Goal: Transaction & Acquisition: Purchase product/service

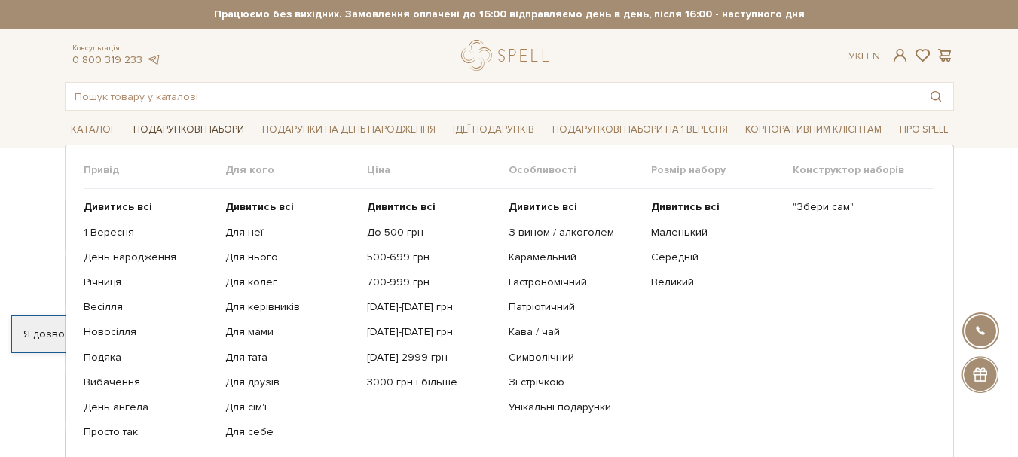
click at [148, 131] on link "Подарункові набори" at bounding box center [188, 129] width 123 height 23
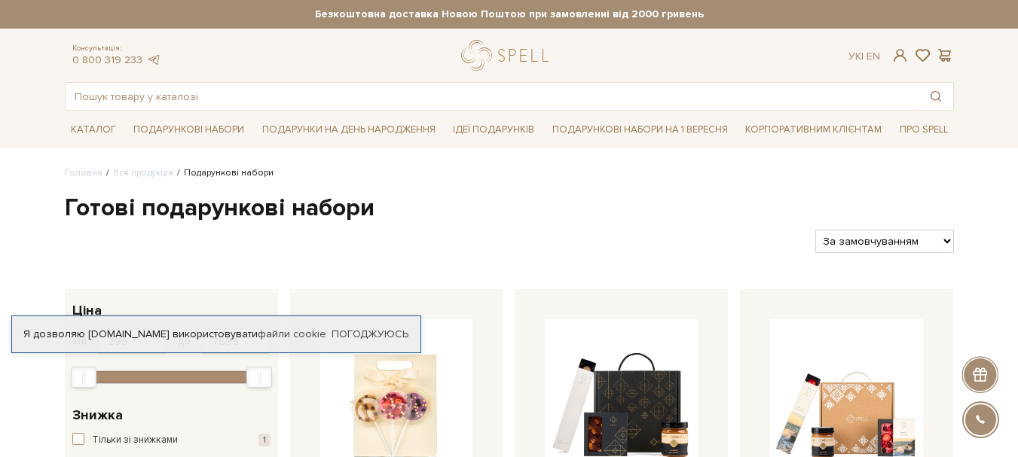
click at [927, 246] on select "За замовчуванням За Ціною (зростання) За Ціною (зменшення) Новинки За популярні…" at bounding box center [884, 241] width 138 height 23
select select "https://spellchocolate.com/our-productions/podarunkovi-box/?sort=p.price&order=…"
click at [815, 230] on select "За замовчуванням За Ціною (зростання) За Ціною (зменшення) Новинки За популярні…" at bounding box center [884, 241] width 138 height 23
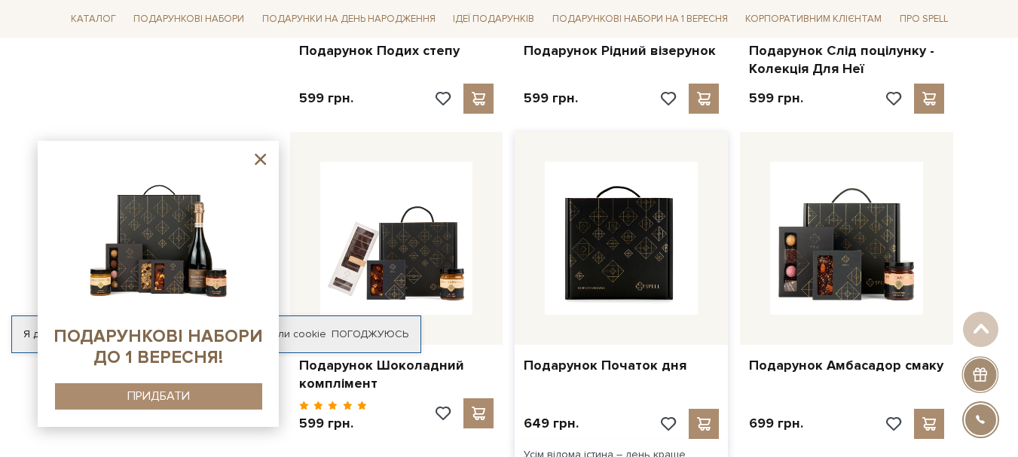
scroll to position [1507, 0]
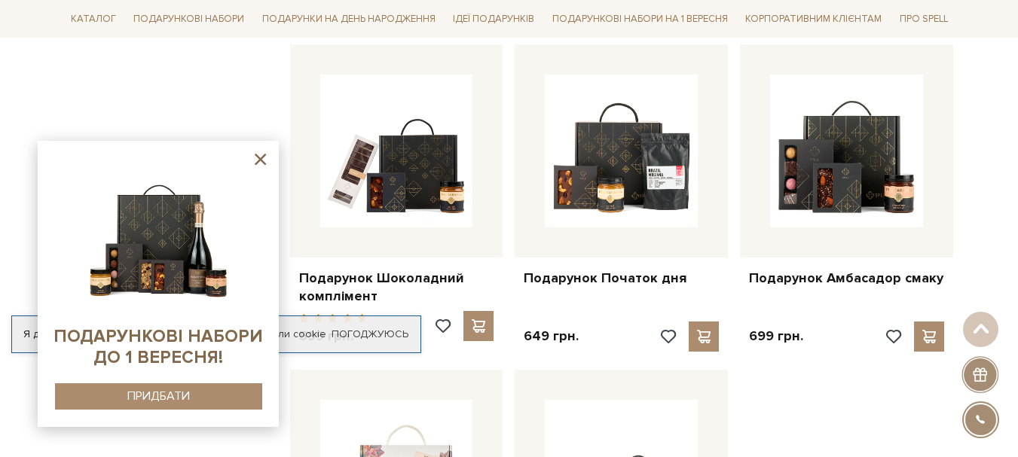
click at [255, 158] on icon at bounding box center [260, 159] width 19 height 19
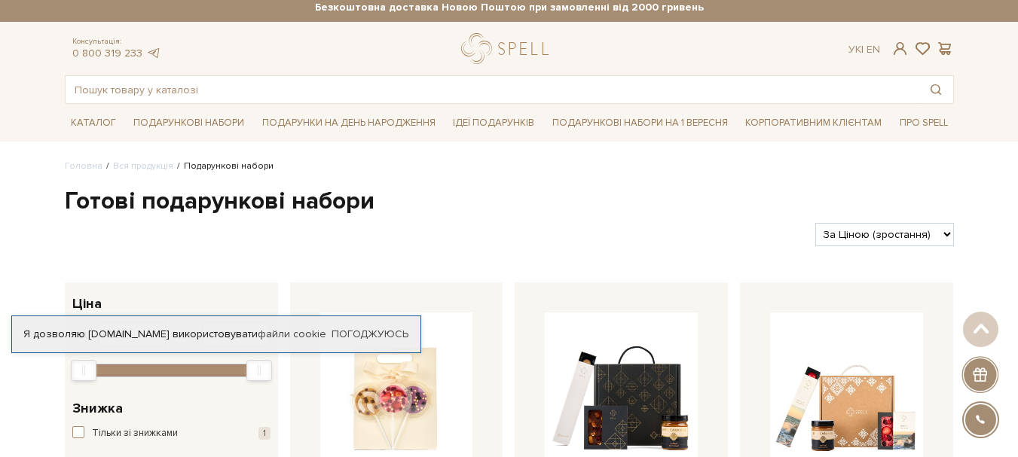
scroll to position [0, 0]
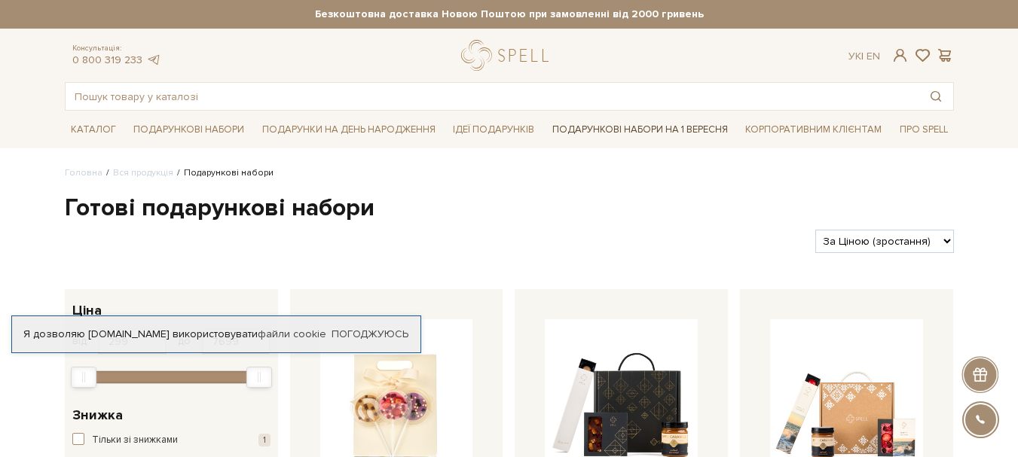
click at [648, 132] on link "Подарункові набори на 1 Вересня" at bounding box center [640, 130] width 188 height 26
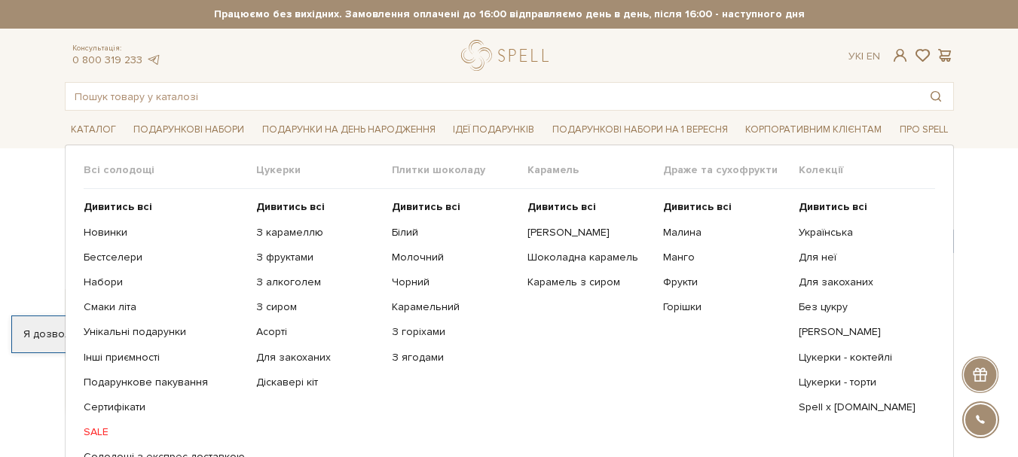
scroll to position [75, 0]
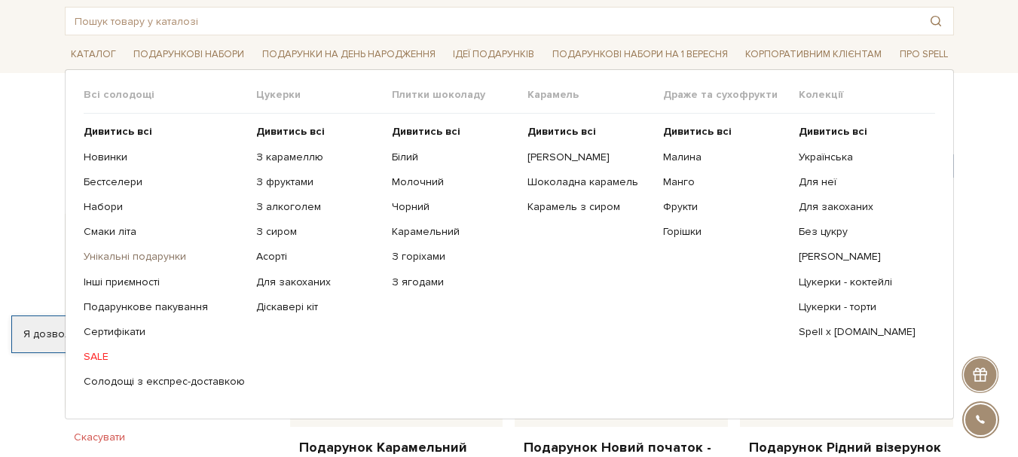
click at [122, 253] on link "Унікальні подарунки" at bounding box center [164, 257] width 161 height 14
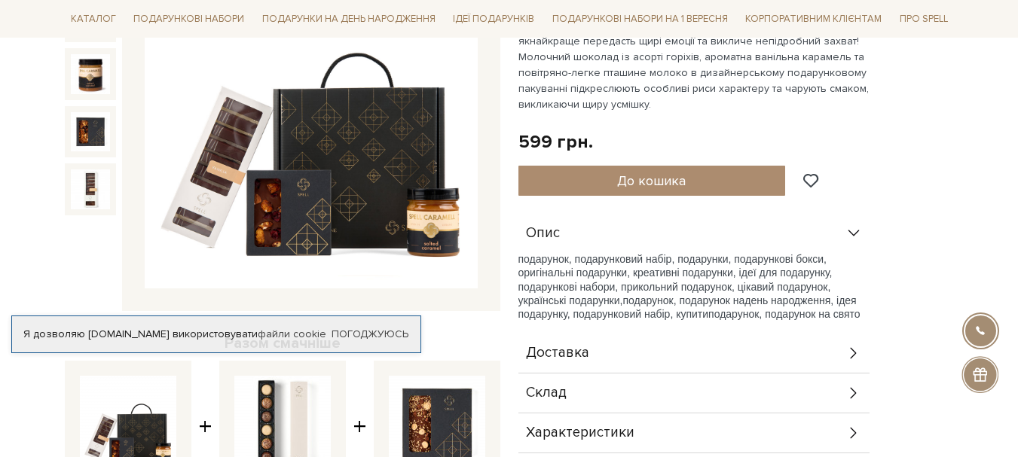
scroll to position [301, 0]
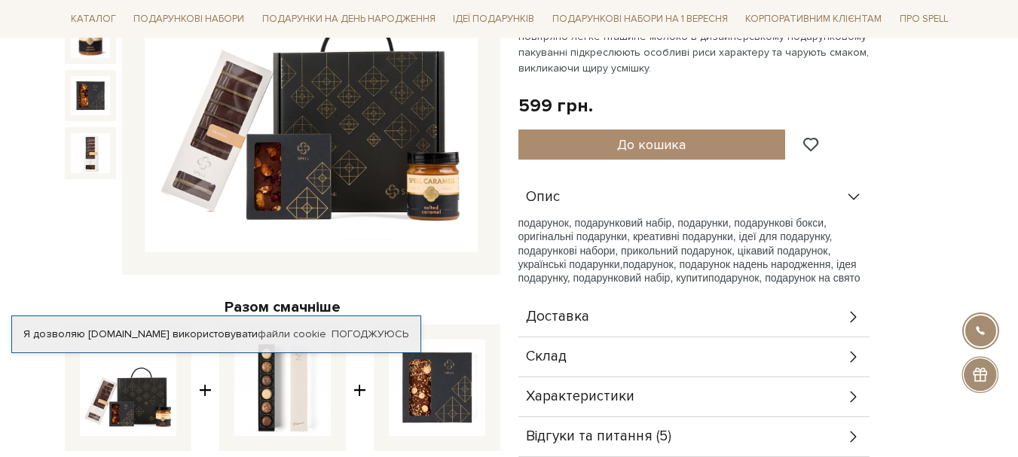
click at [723, 236] on span "подарунок, подарунковий набір, подарунки, подарункові бокси, оригінальні подару…" at bounding box center [676, 244] width 314 height 54
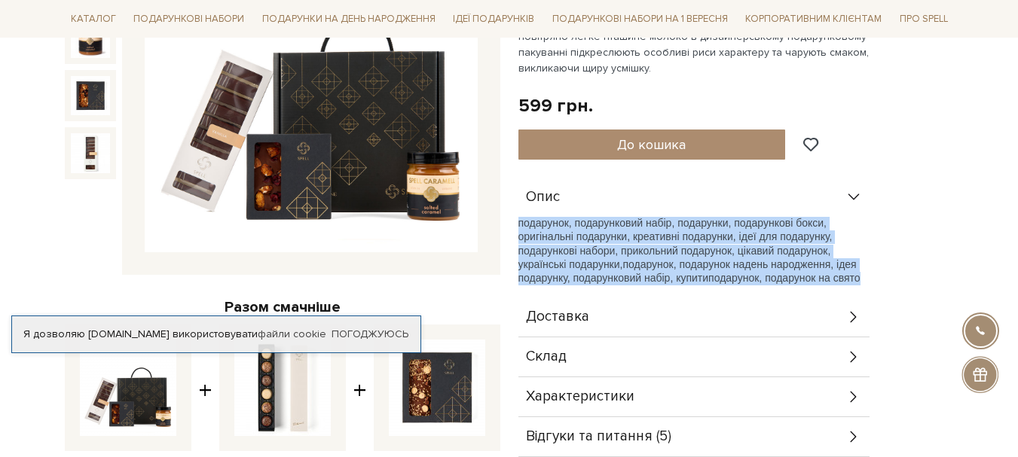
click at [723, 236] on span "подарунок, подарунковий набір, подарунки, подарункові бокси, оригінальні подару…" at bounding box center [676, 244] width 314 height 54
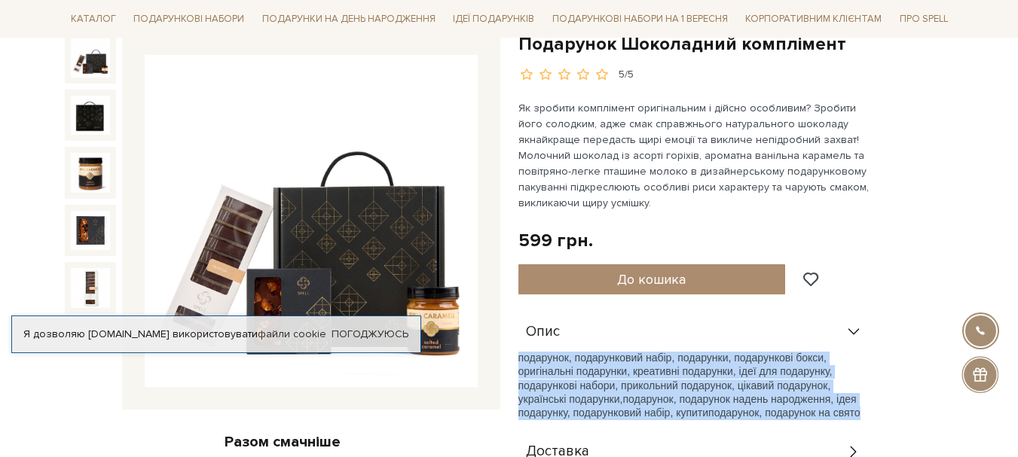
scroll to position [151, 0]
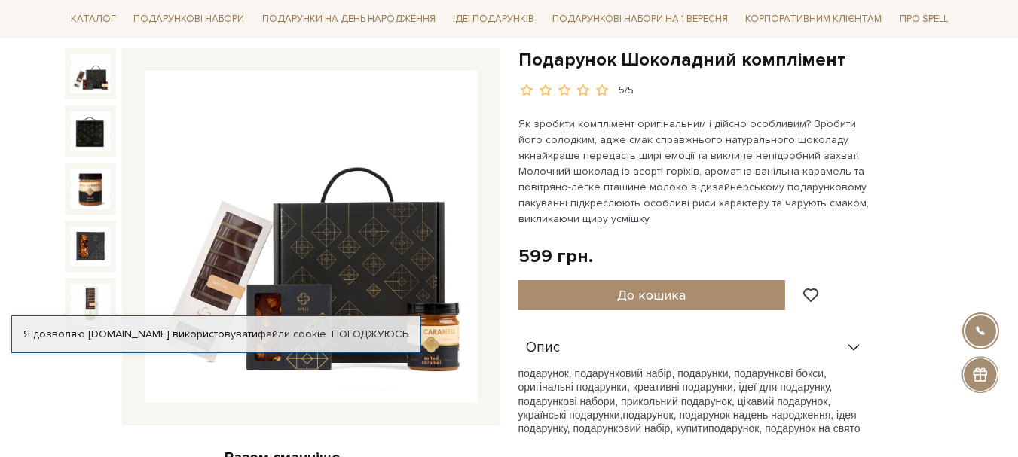
click at [661, 158] on p "Як зробити комплімент оригінальним і дійсно особливим? Зробити його солодким, а…" at bounding box center [695, 171] width 353 height 111
click at [84, 77] on img at bounding box center [90, 73] width 39 height 39
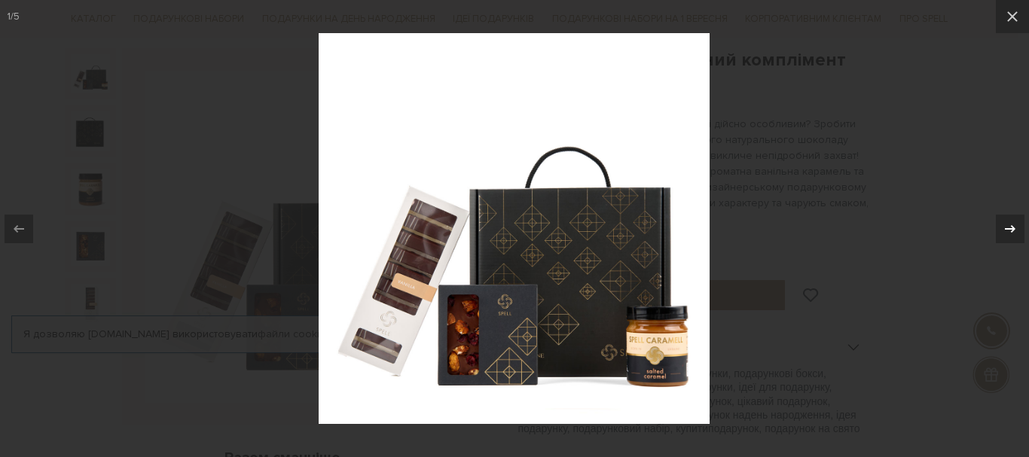
click at [1006, 227] on div "1 / 5" at bounding box center [514, 228] width 1029 height 457
click at [1006, 226] on icon at bounding box center [1011, 229] width 18 height 18
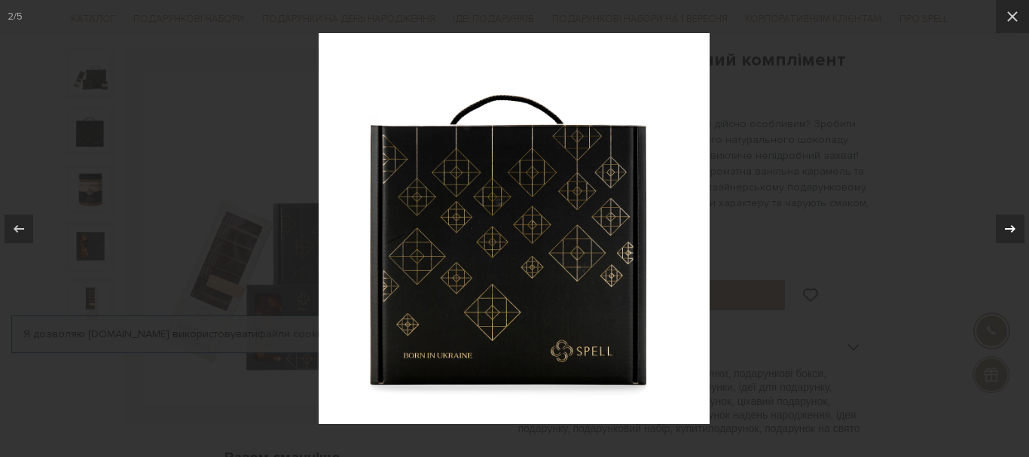
click at [1008, 228] on icon at bounding box center [1011, 229] width 18 height 18
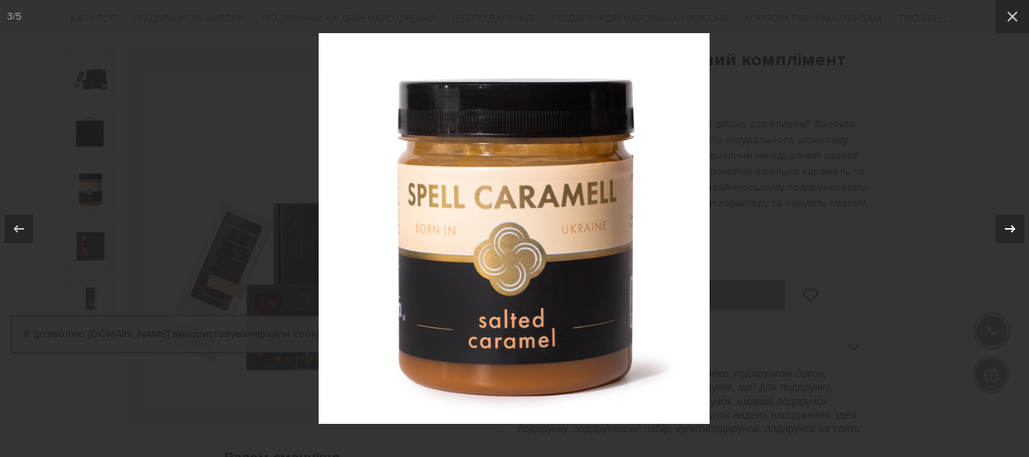
click at [1008, 228] on icon at bounding box center [1011, 229] width 18 height 18
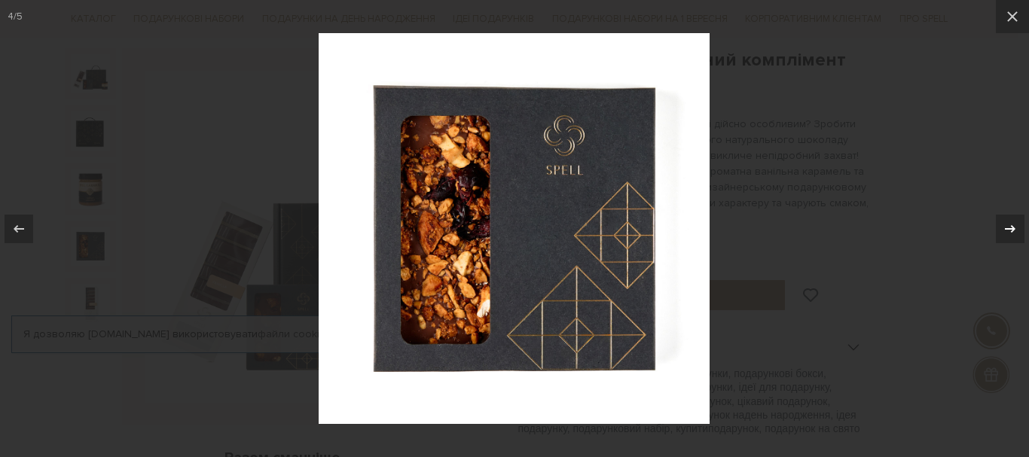
click at [1008, 228] on icon at bounding box center [1011, 229] width 18 height 18
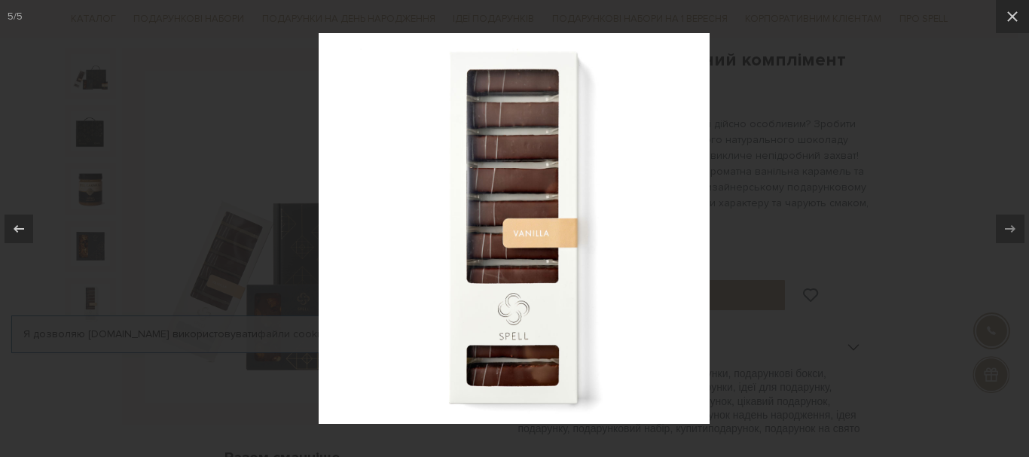
click at [911, 258] on div at bounding box center [514, 228] width 1029 height 457
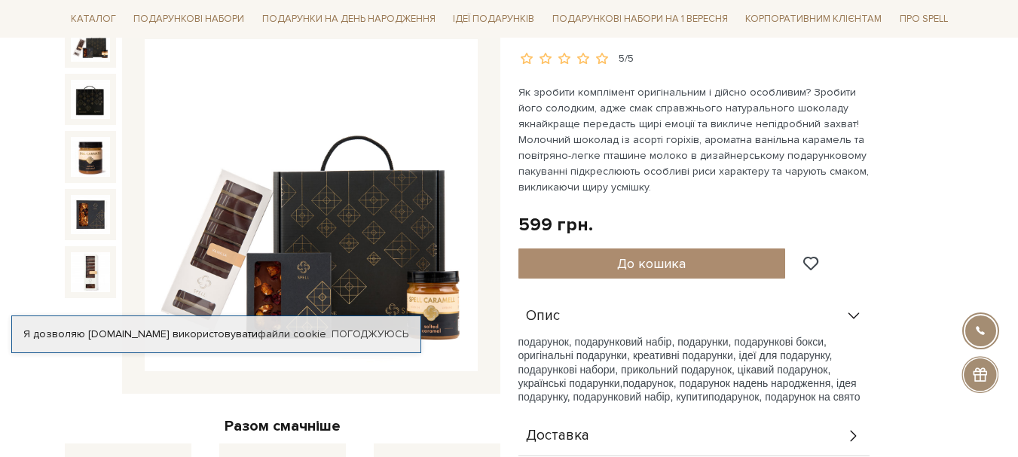
scroll to position [151, 0]
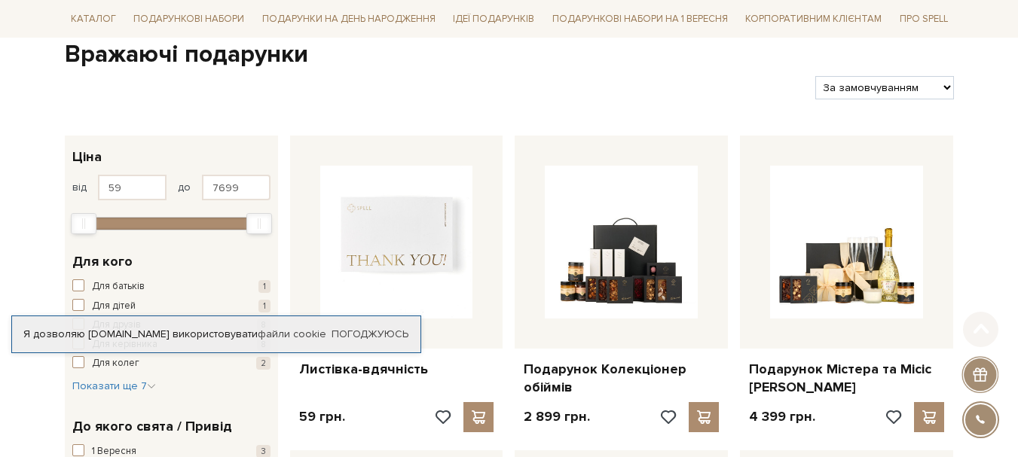
scroll to position [301, 0]
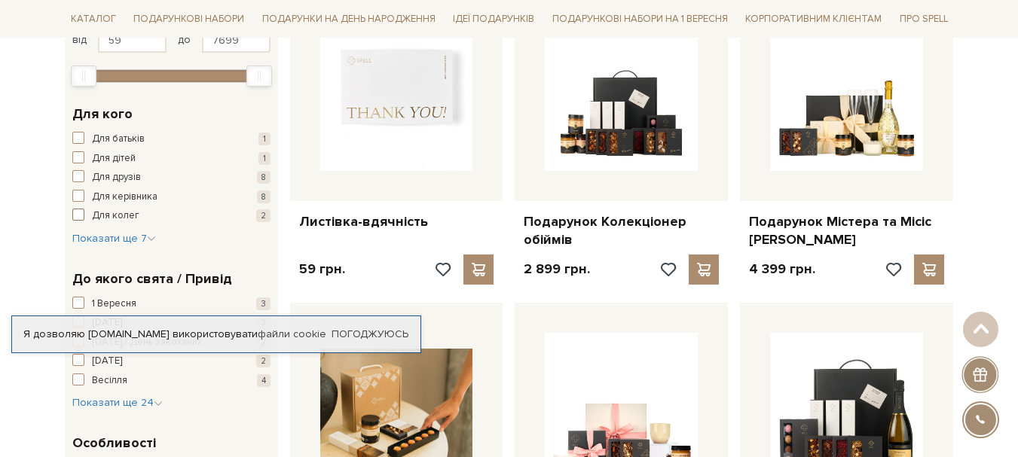
click at [78, 217] on span "button" at bounding box center [78, 215] width 12 height 12
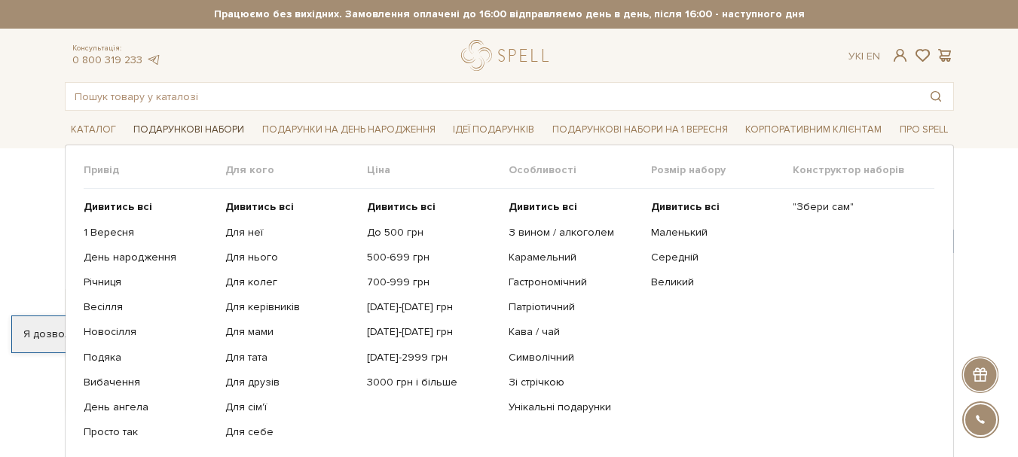
click at [188, 127] on link "Подарункові набори" at bounding box center [188, 129] width 123 height 23
click at [405, 230] on link "До 500 грн" at bounding box center [432, 233] width 130 height 14
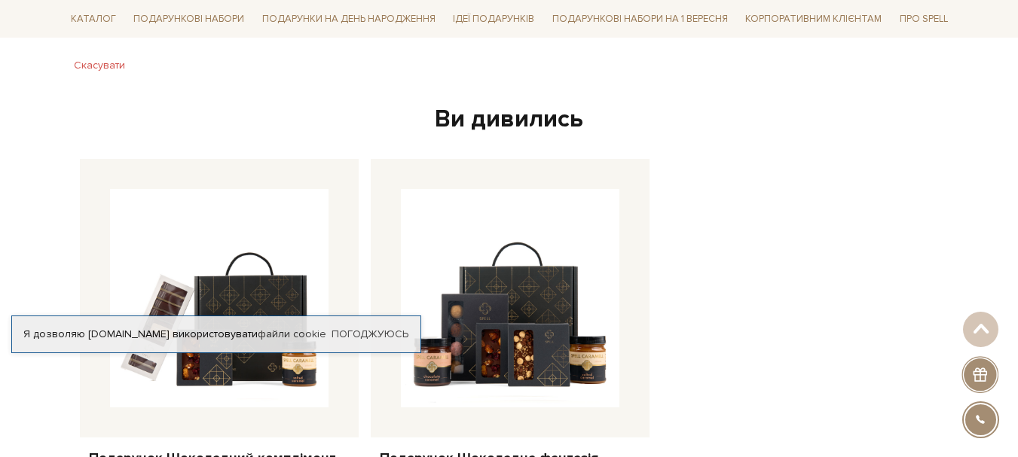
scroll to position [603, 0]
